Goal: Task Accomplishment & Management: Manage account settings

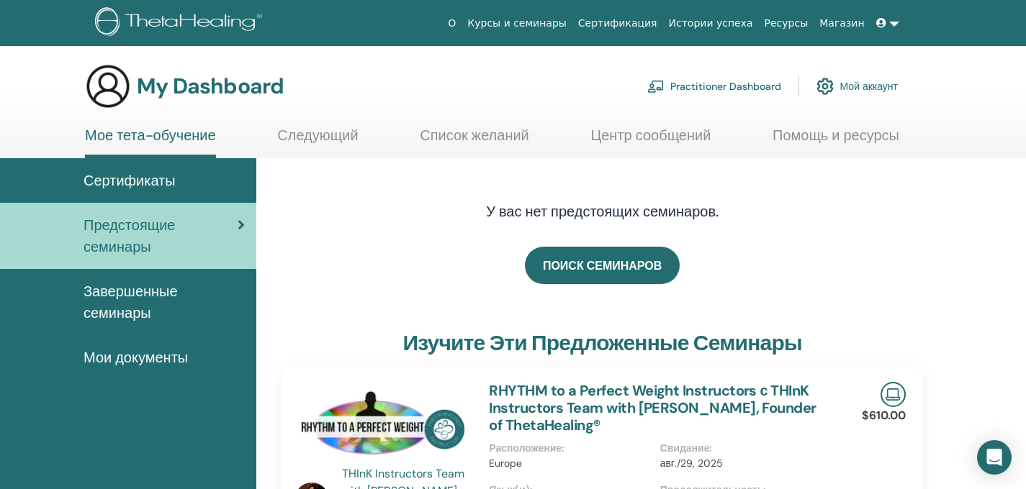
click at [183, 171] on div "Сертификаты" at bounding box center [128, 181] width 233 height 22
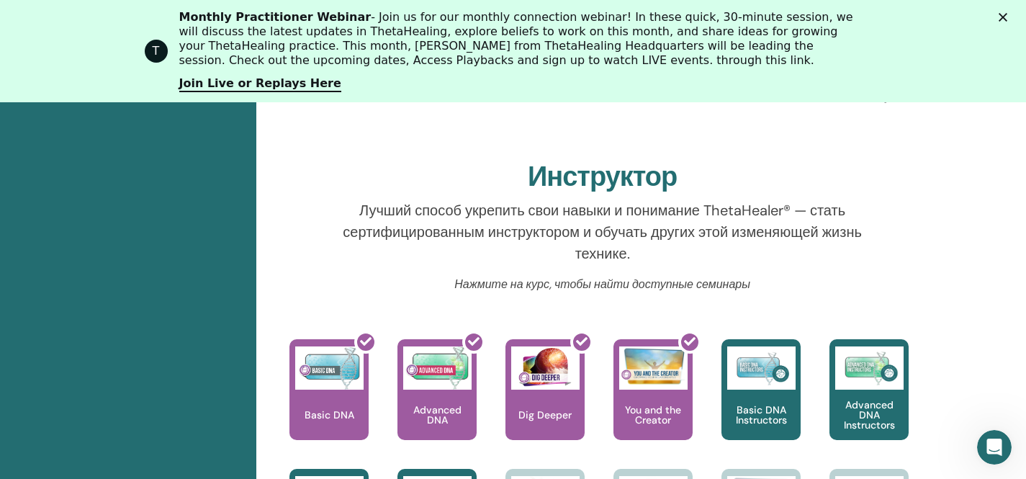
scroll to position [616, 0]
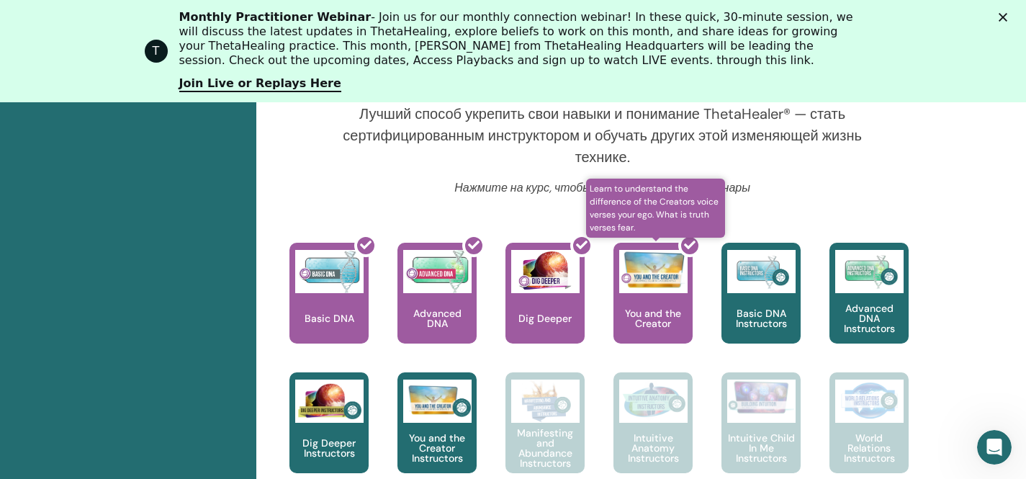
click at [653, 322] on div at bounding box center [661, 299] width 79 height 130
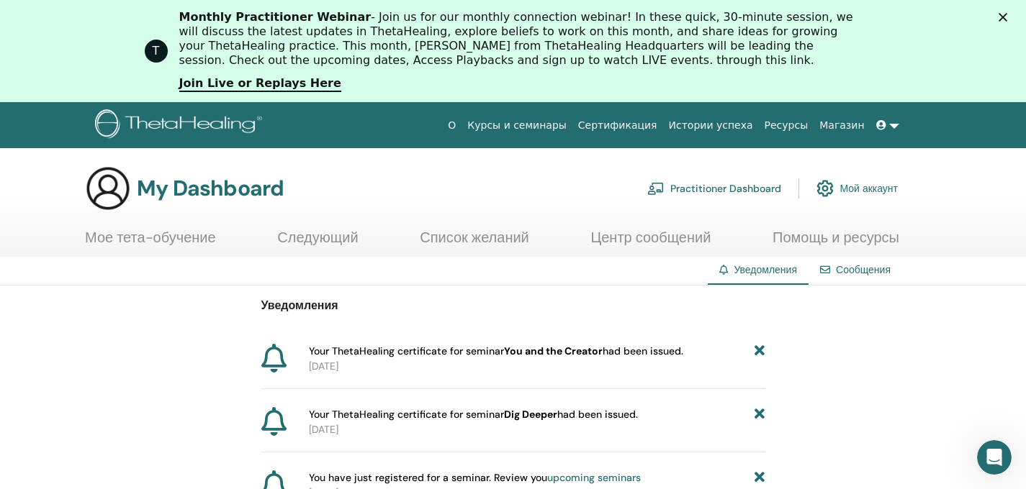
click at [1007, 14] on icon "Close" at bounding box center [1002, 17] width 9 height 9
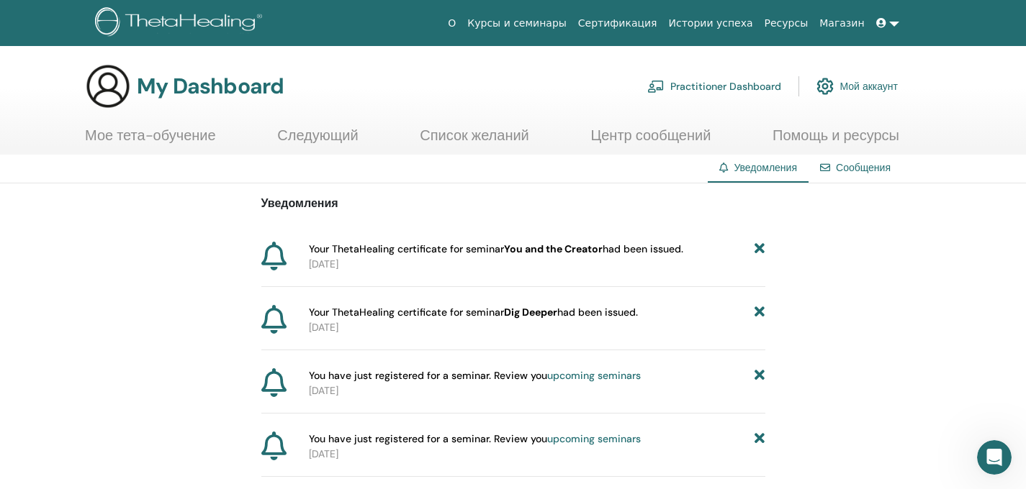
click at [888, 32] on link at bounding box center [887, 23] width 35 height 27
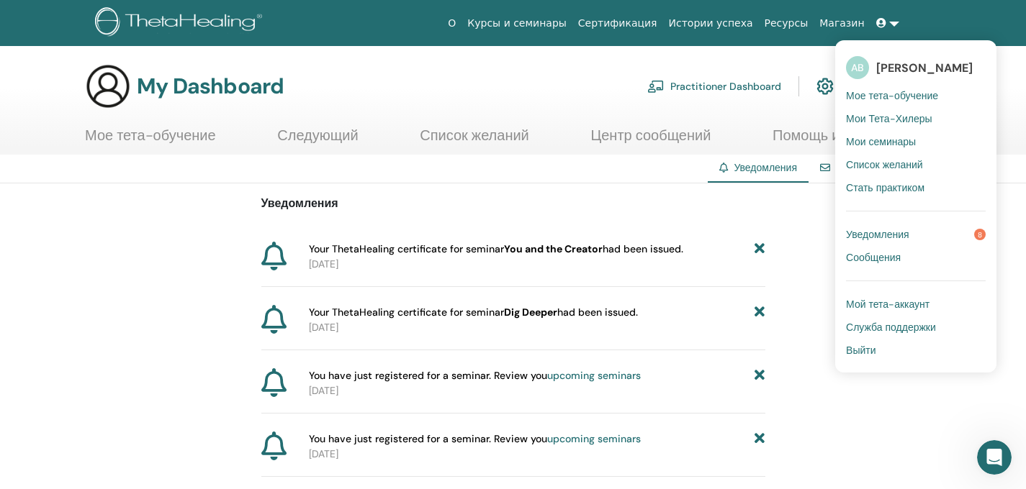
click at [884, 301] on span "Мой тета-аккаунт" at bounding box center [888, 304] width 84 height 13
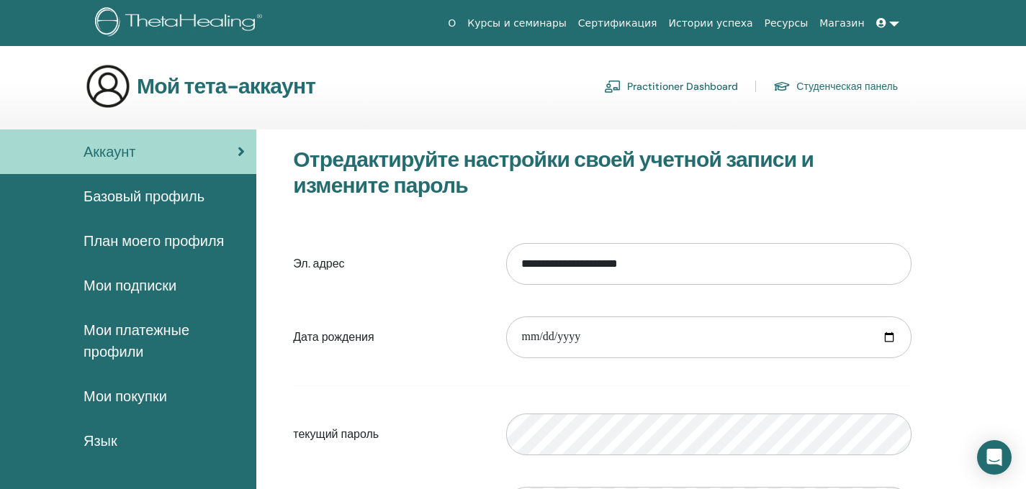
click at [163, 200] on span "Базовый профиль" at bounding box center [144, 197] width 121 height 22
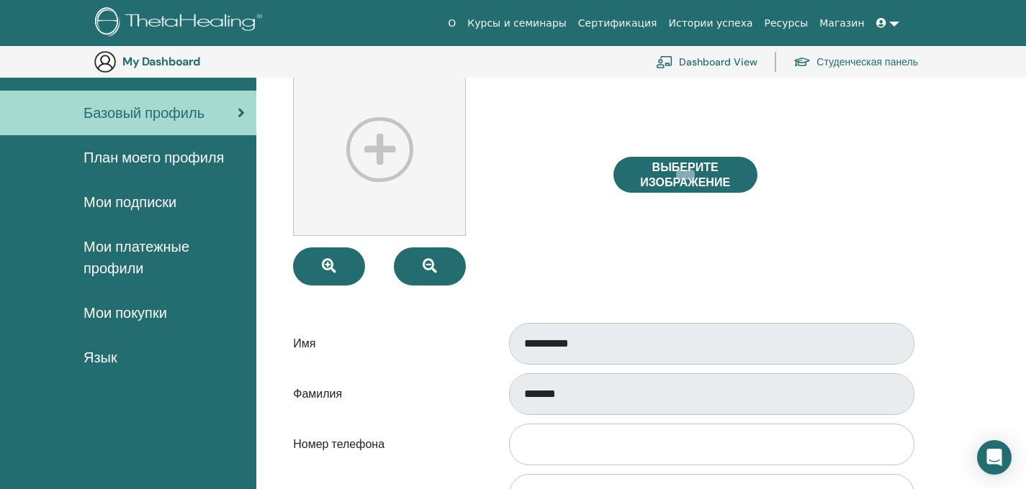
scroll to position [115, 0]
click at [161, 150] on span "План моего профиля" at bounding box center [154, 158] width 140 height 22
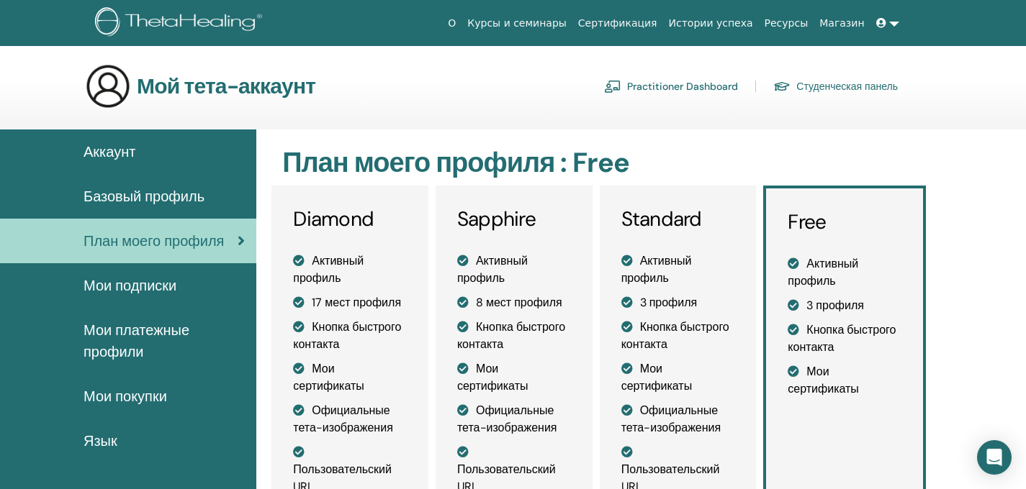
click at [132, 287] on span "Мои подписки" at bounding box center [130, 286] width 93 height 22
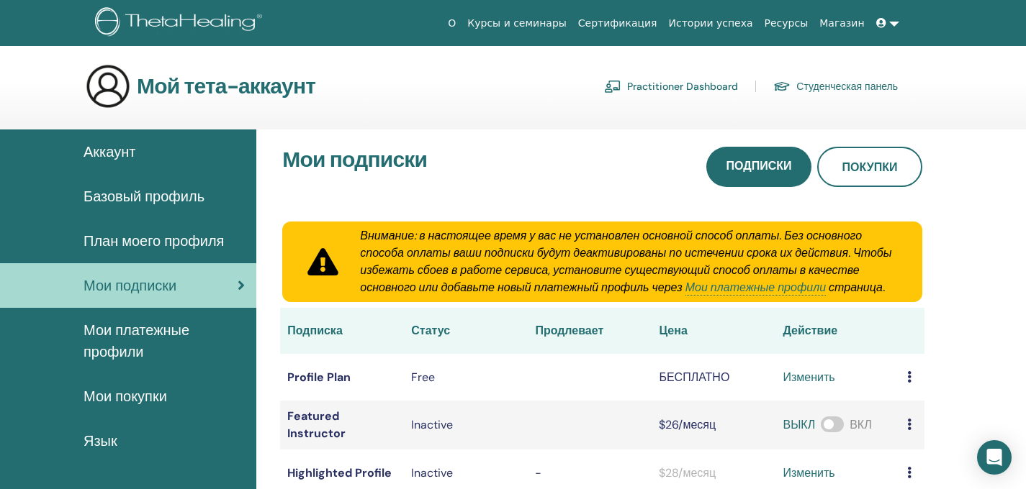
click at [109, 152] on span "Аккаунт" at bounding box center [110, 152] width 52 height 22
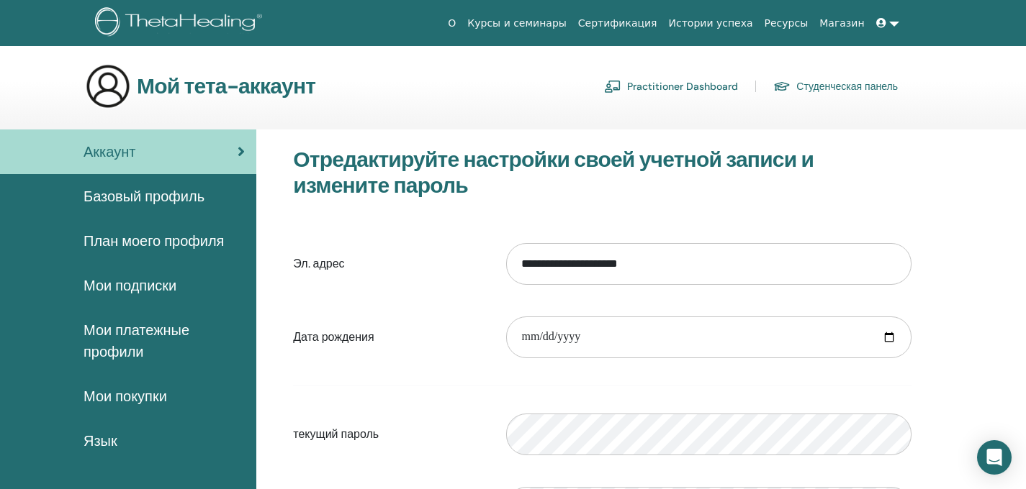
click at [193, 199] on span "Базовый профиль" at bounding box center [144, 197] width 121 height 22
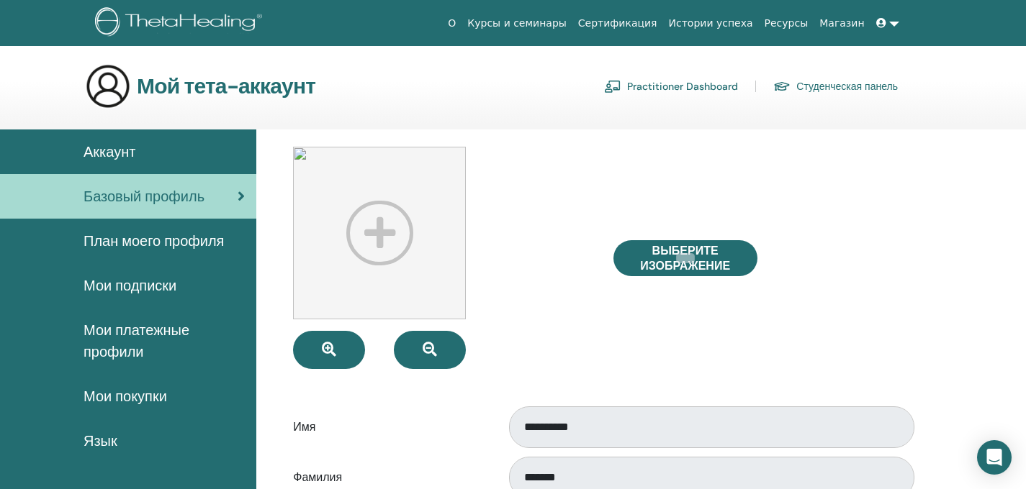
click at [244, 18] on img at bounding box center [181, 23] width 172 height 32
